Goal: Information Seeking & Learning: Learn about a topic

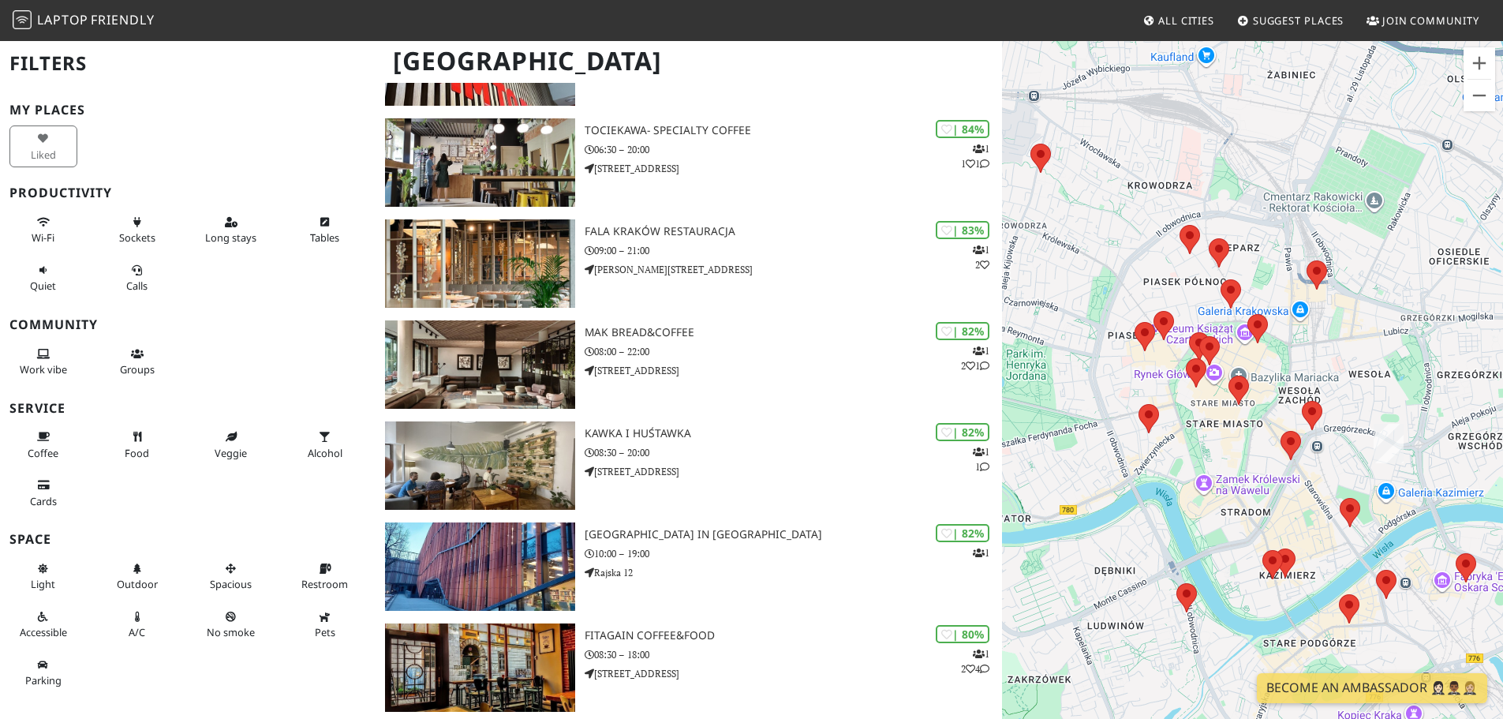
scroll to position [473, 0]
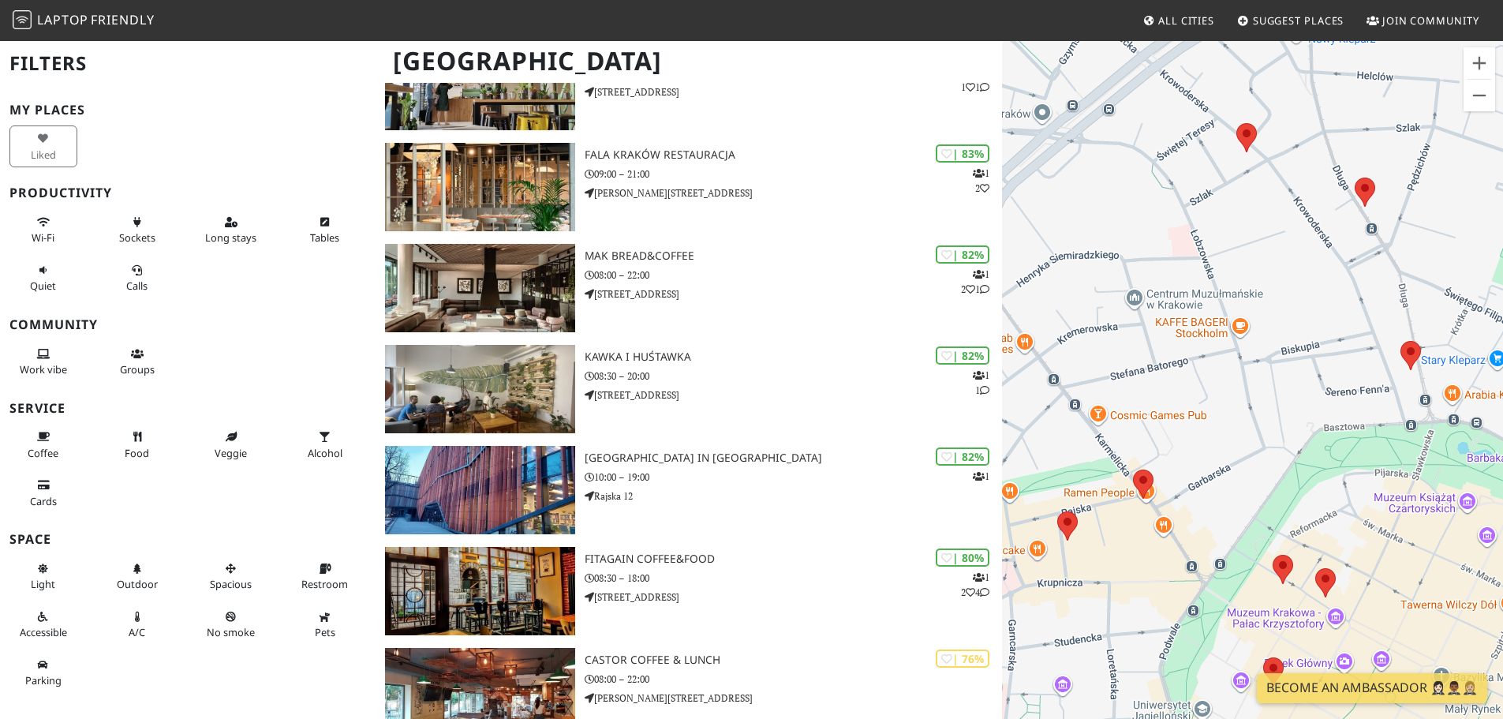
drag, startPoint x: 1138, startPoint y: 363, endPoint x: 1303, endPoint y: 337, distance: 166.9
click at [1303, 337] on div "Aby korzystać z interfejsu, używaj klawiszy strzałek." at bounding box center [1252, 398] width 501 height 719
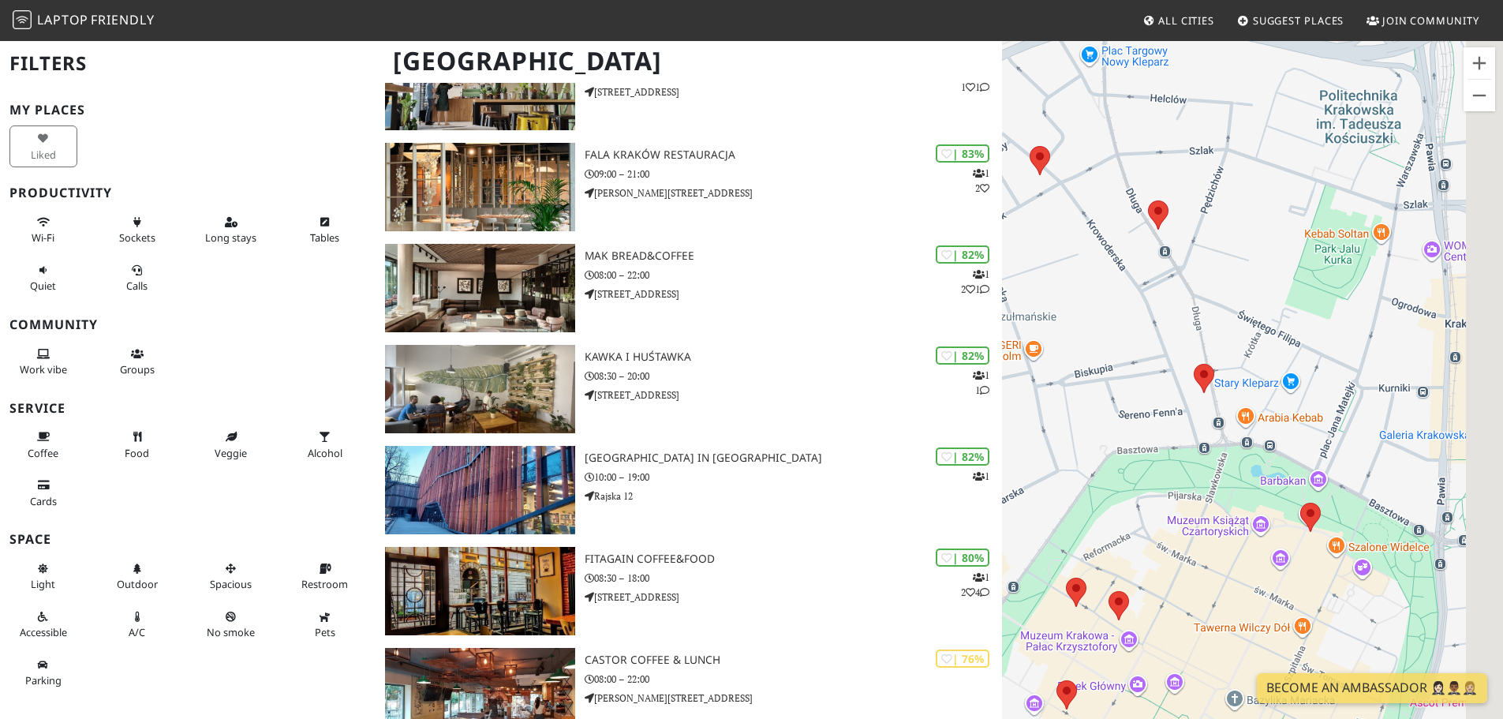
drag, startPoint x: 1350, startPoint y: 430, endPoint x: 1140, endPoint y: 456, distance: 211.5
click at [1140, 456] on div "Aby korzystać z interfejsu, używaj klawiszy strzałek." at bounding box center [1252, 398] width 501 height 719
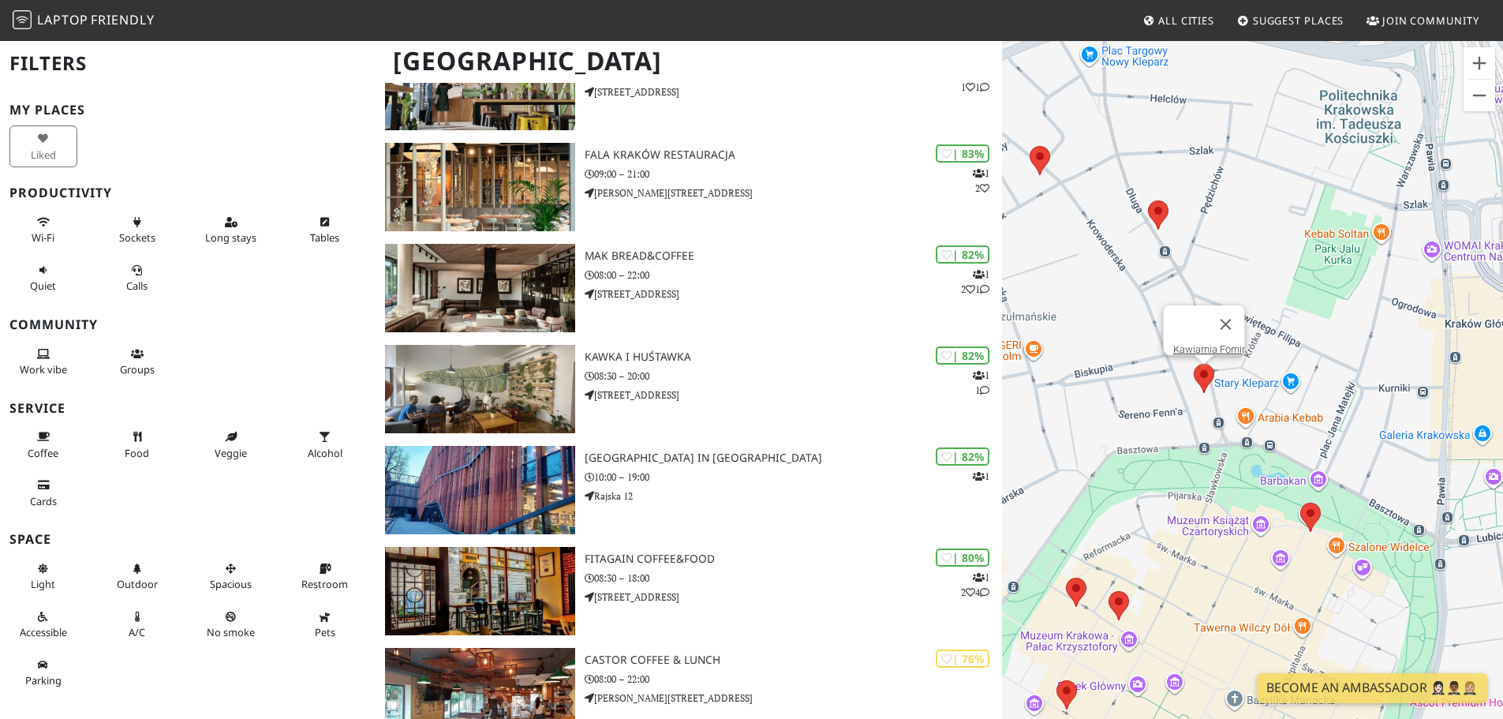
click at [1194, 364] on area at bounding box center [1194, 364] width 0 height 0
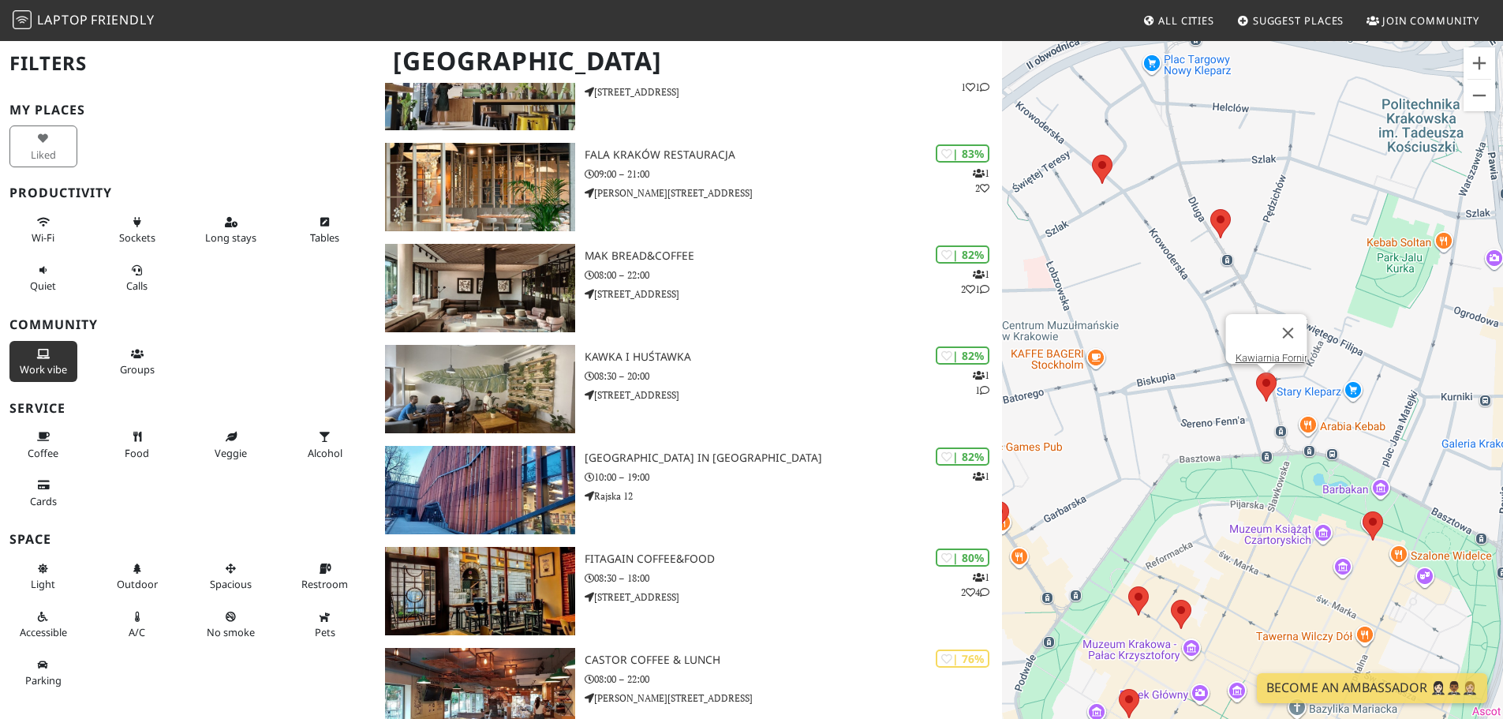
click at [47, 363] on span "Work vibe" at bounding box center [43, 369] width 47 height 14
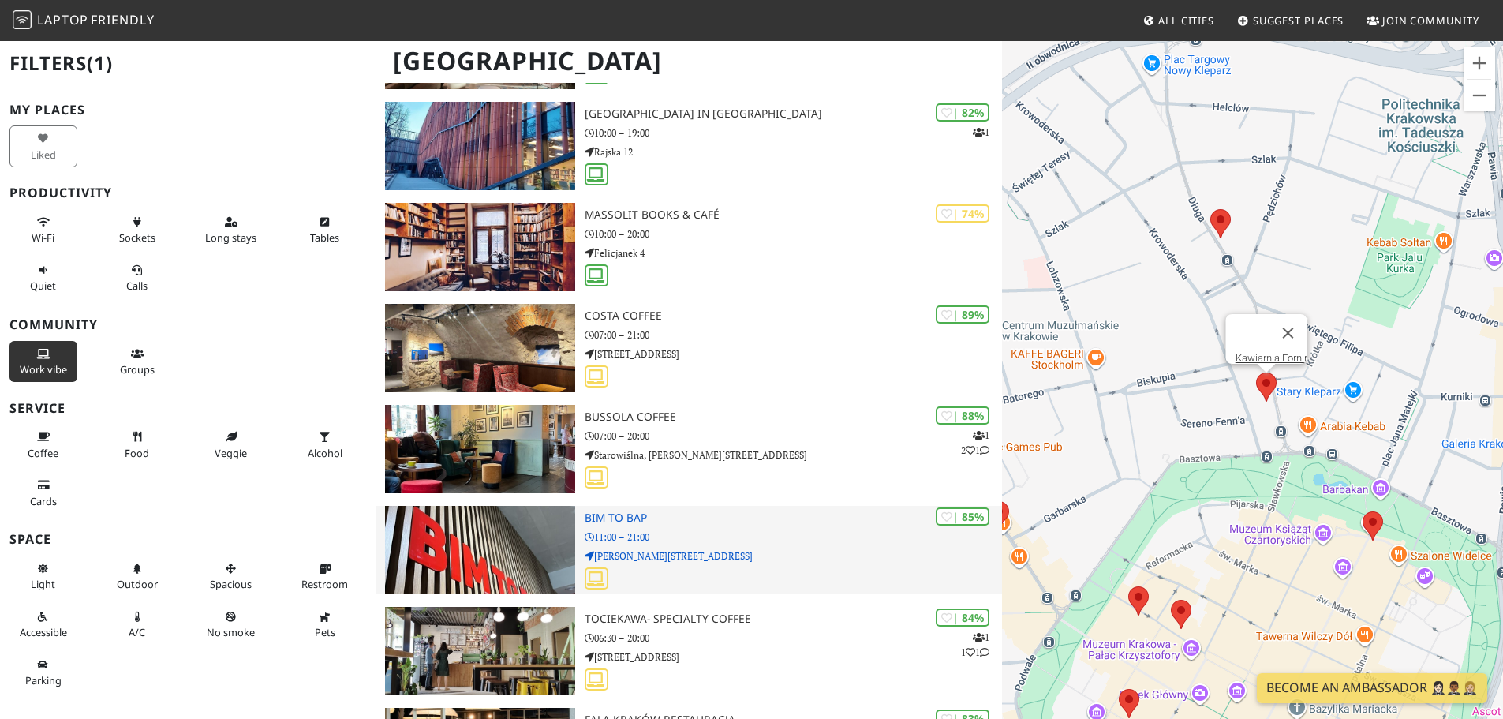
scroll to position [0, 0]
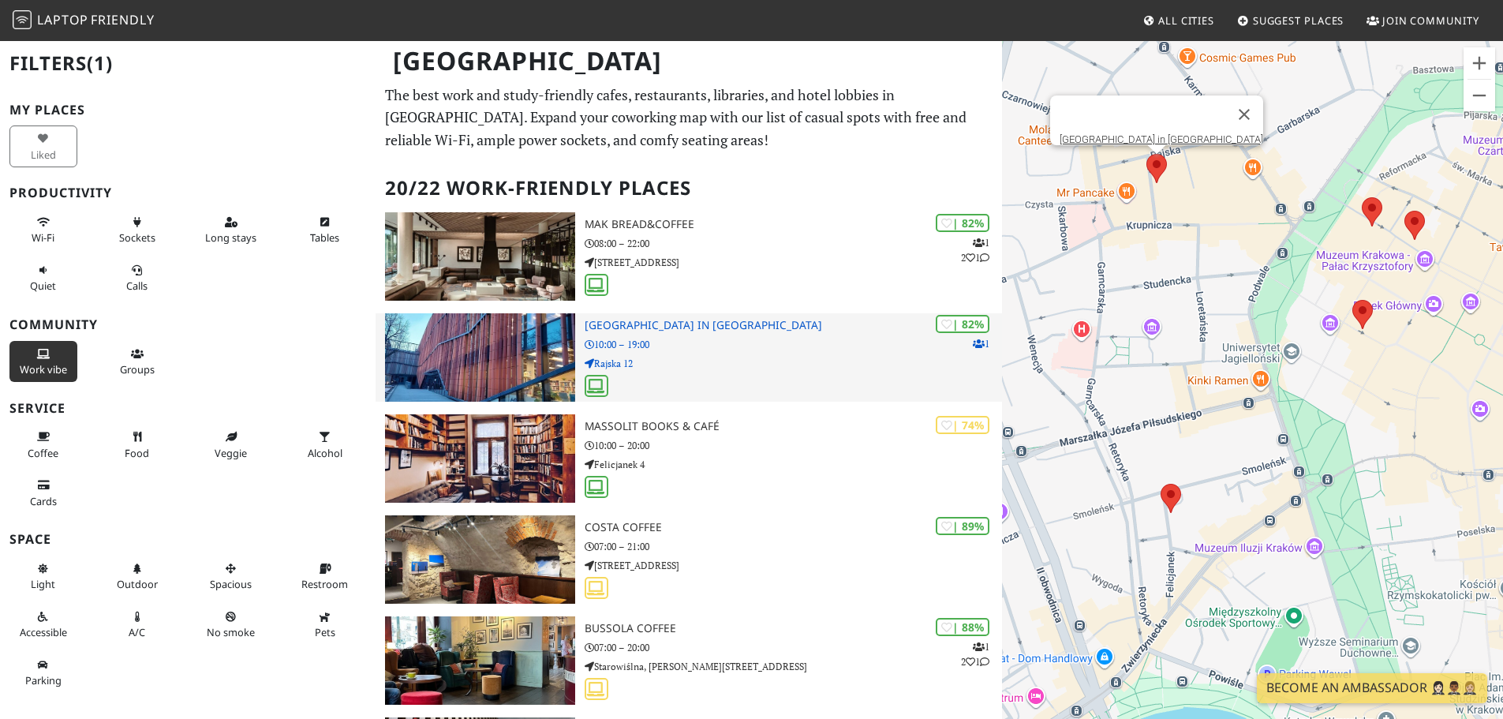
click at [770, 359] on p "Rajska 12" at bounding box center [793, 363] width 417 height 15
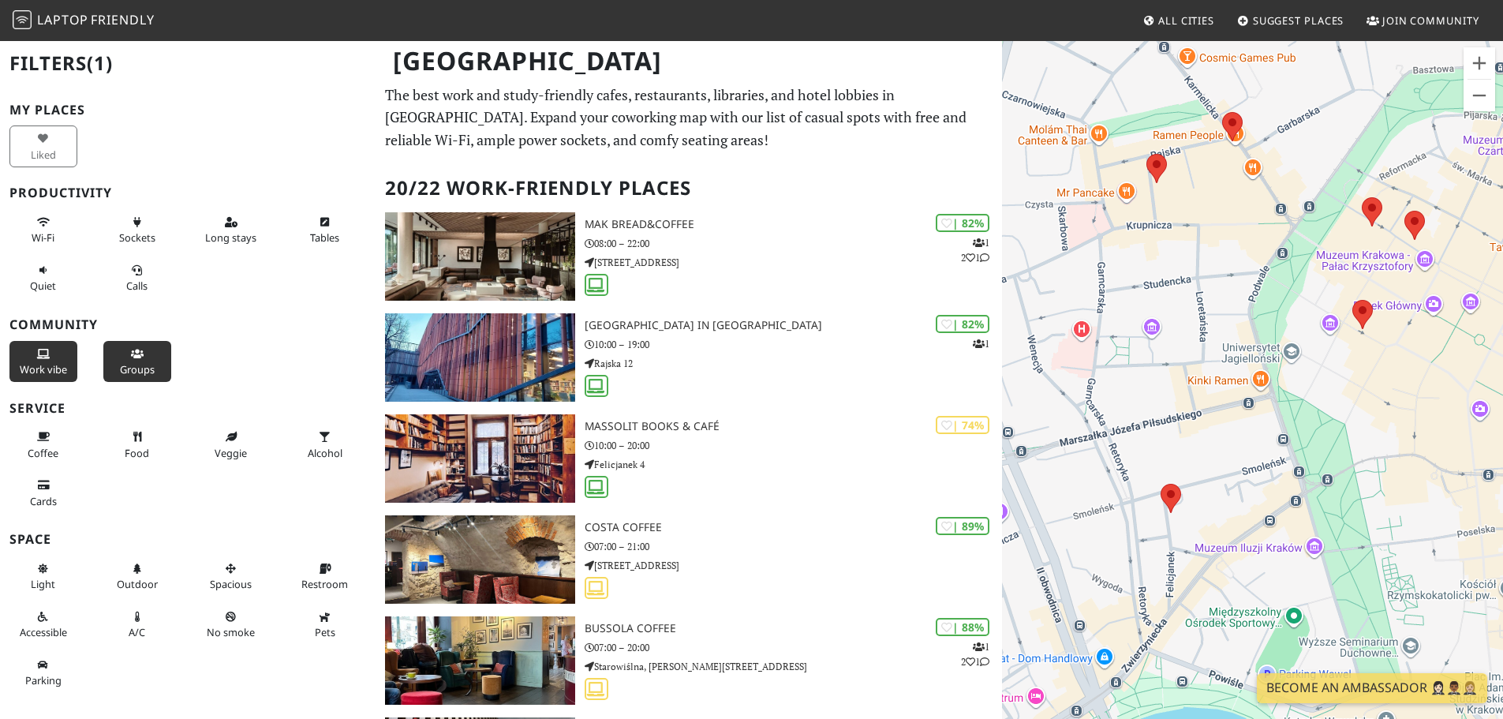
click at [132, 362] on span "Groups" at bounding box center [137, 369] width 35 height 14
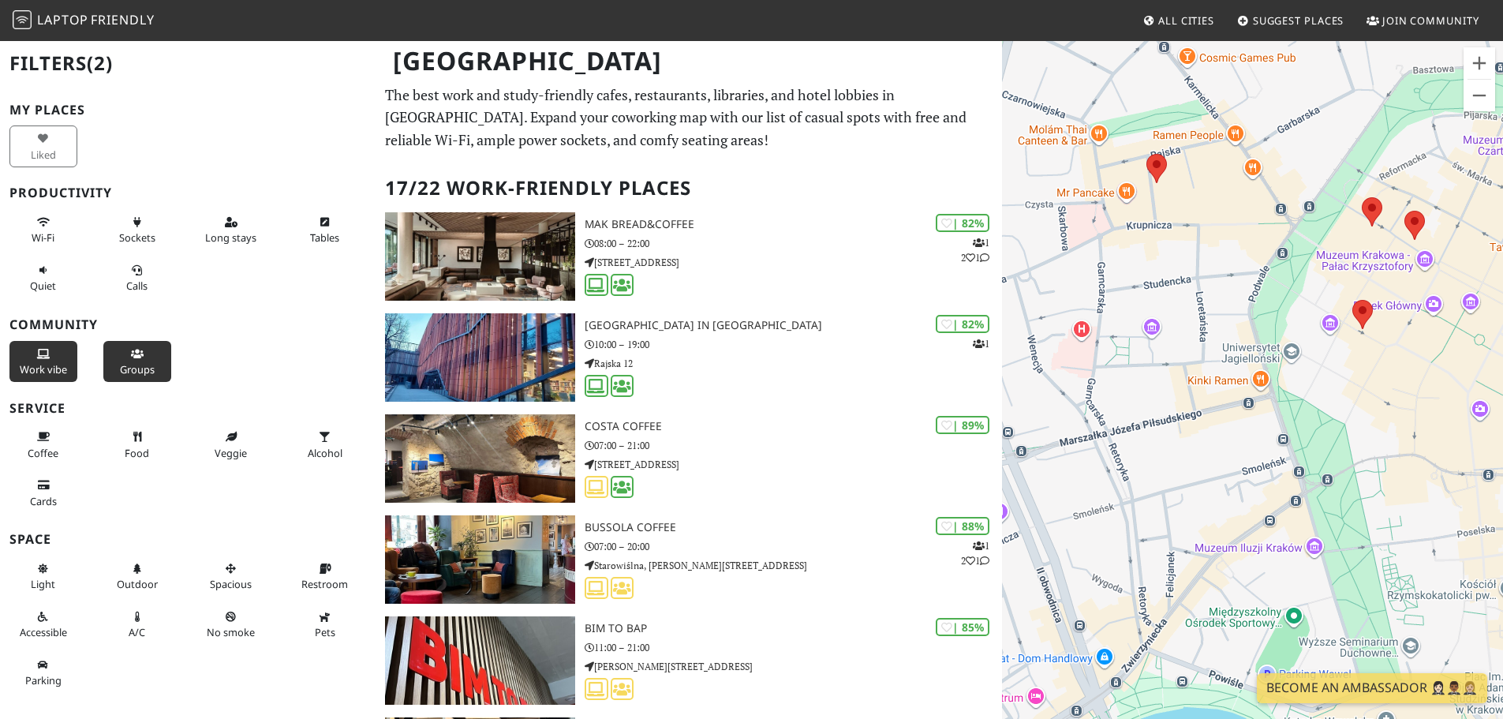
click at [123, 363] on span "Groups" at bounding box center [137, 369] width 35 height 14
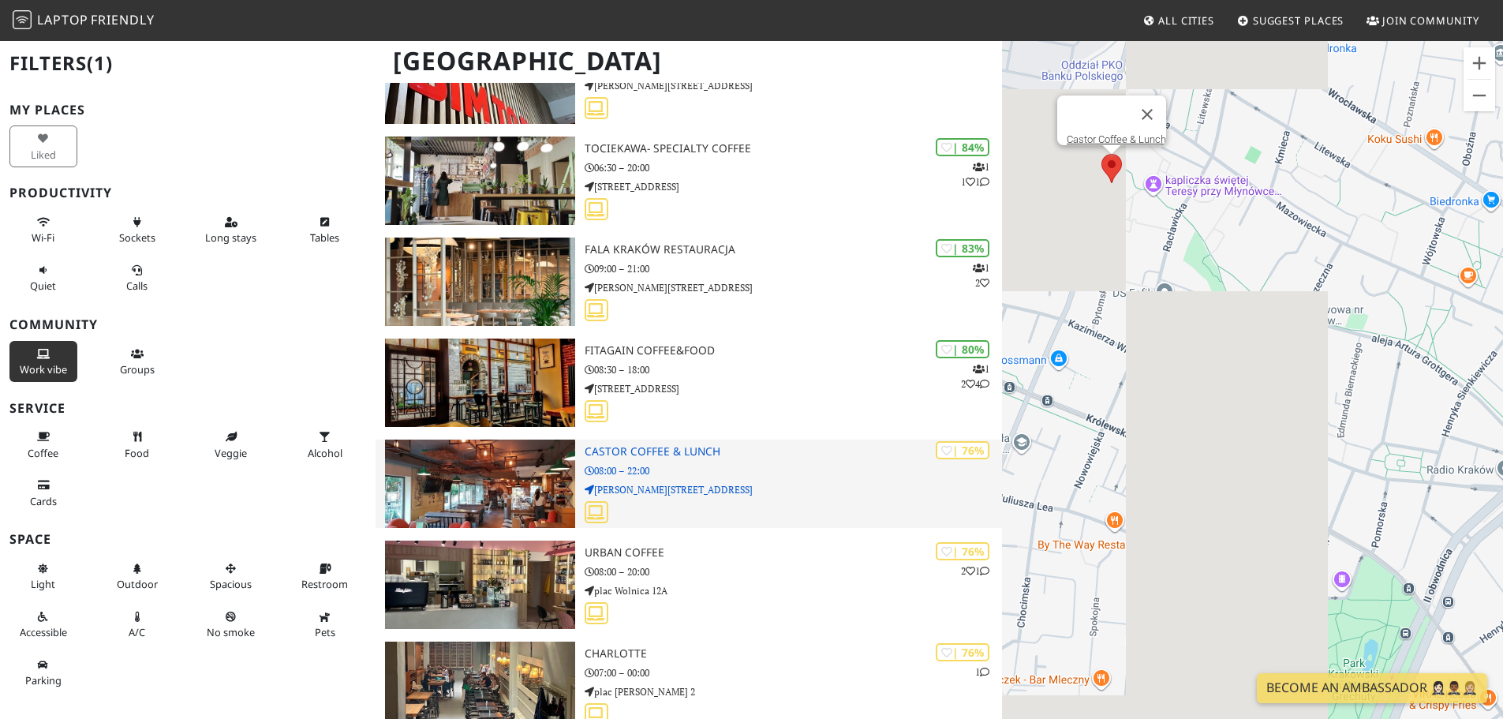
scroll to position [710, 0]
